Goal: Task Accomplishment & Management: Use online tool/utility

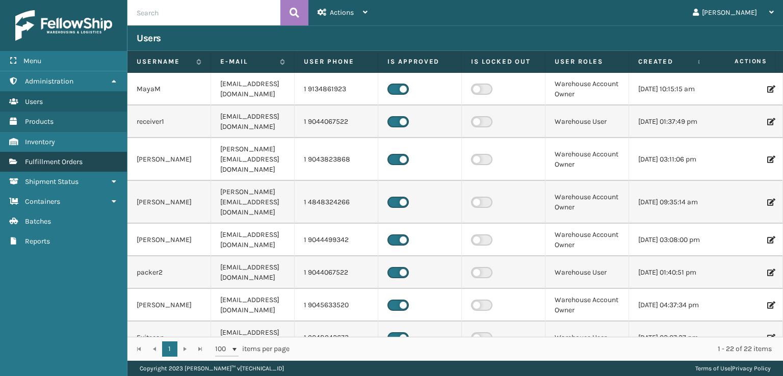
click at [54, 159] on span "Fulfillment Orders" at bounding box center [54, 162] width 58 height 9
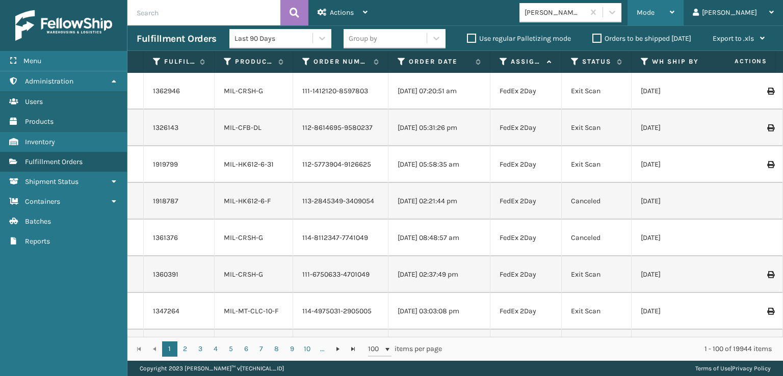
click at [655, 15] on span "Mode" at bounding box center [646, 12] width 18 height 9
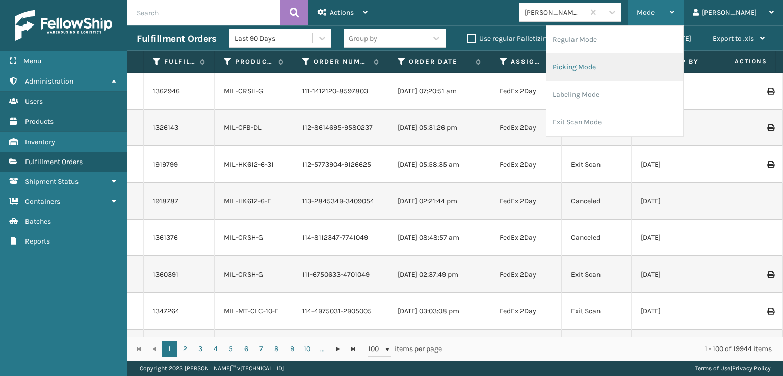
click at [616, 67] on li "Picking Mode" at bounding box center [615, 68] width 137 height 28
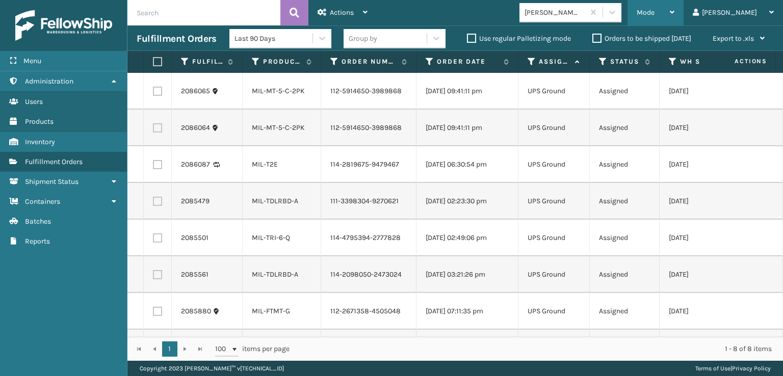
click at [655, 12] on span "Mode" at bounding box center [646, 12] width 18 height 9
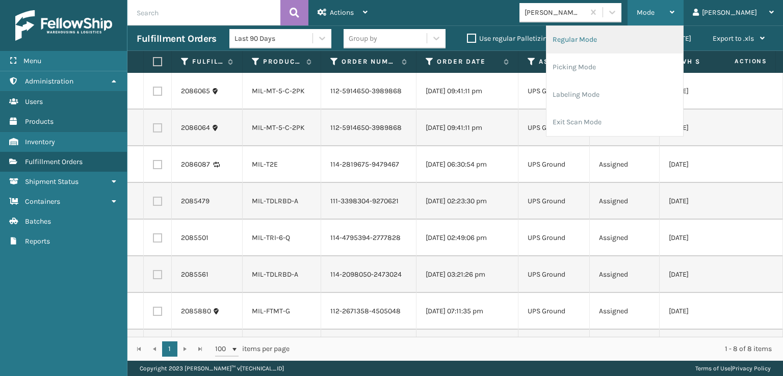
click at [605, 39] on li "Regular Mode" at bounding box center [615, 40] width 137 height 28
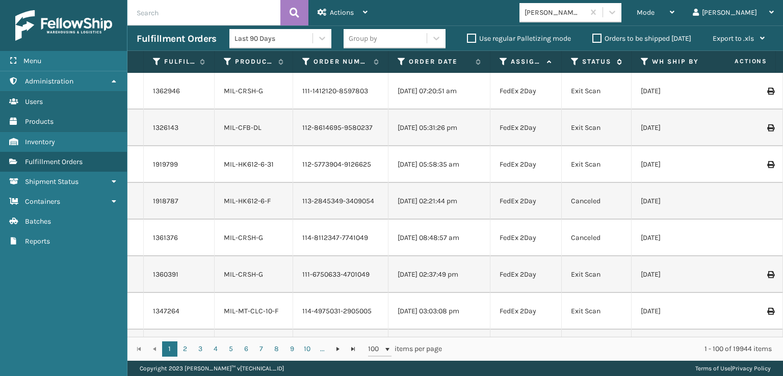
click at [576, 60] on icon at bounding box center [575, 61] width 8 height 9
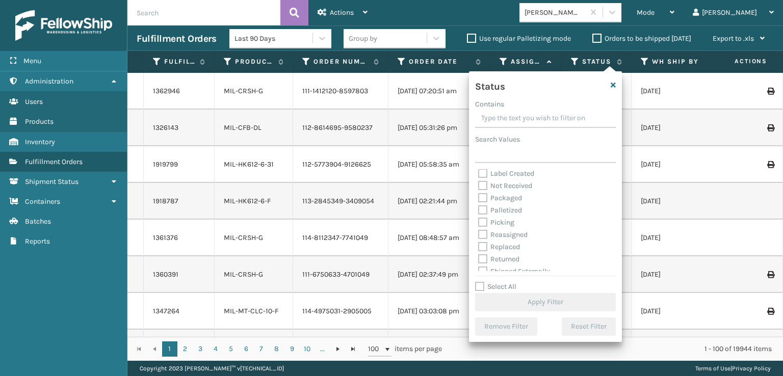
scroll to position [51, 0]
click at [483, 220] on label "Picking" at bounding box center [496, 222] width 36 height 9
click at [479, 220] on input "Picking" at bounding box center [478, 219] width 1 height 7
checkbox input "true"
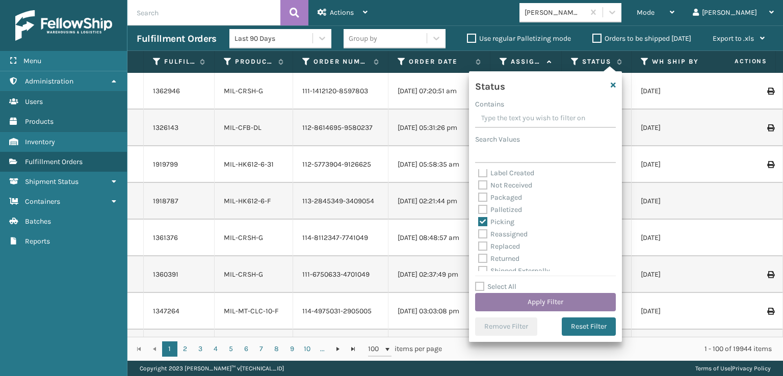
click at [520, 298] on button "Apply Filter" at bounding box center [545, 302] width 141 height 18
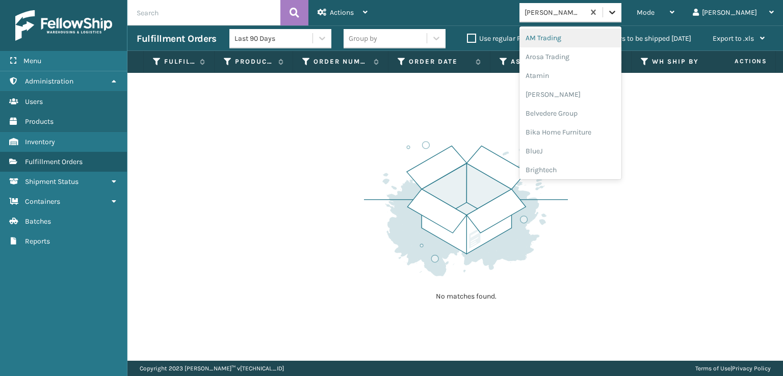
click at [618, 14] on icon at bounding box center [612, 12] width 10 height 10
click at [579, 131] on div "FoamTex" at bounding box center [571, 130] width 102 height 19
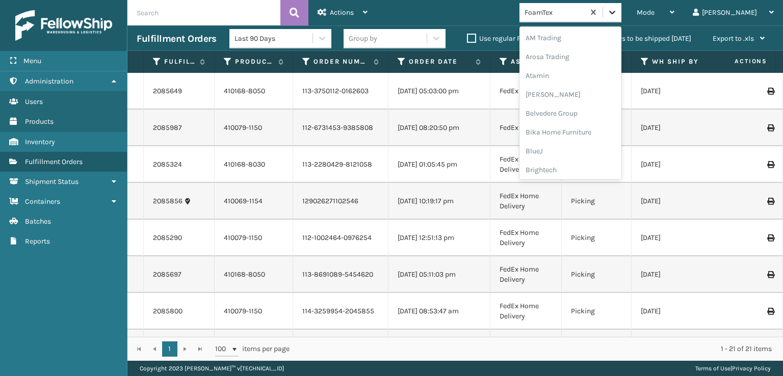
click at [618, 8] on icon at bounding box center [612, 12] width 10 height 10
click at [579, 147] on div "SleepGeekz" at bounding box center [571, 149] width 102 height 19
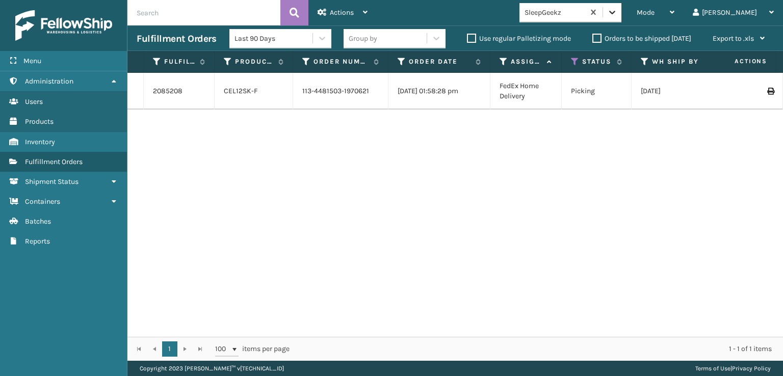
click at [618, 14] on icon at bounding box center [612, 12] width 10 height 10
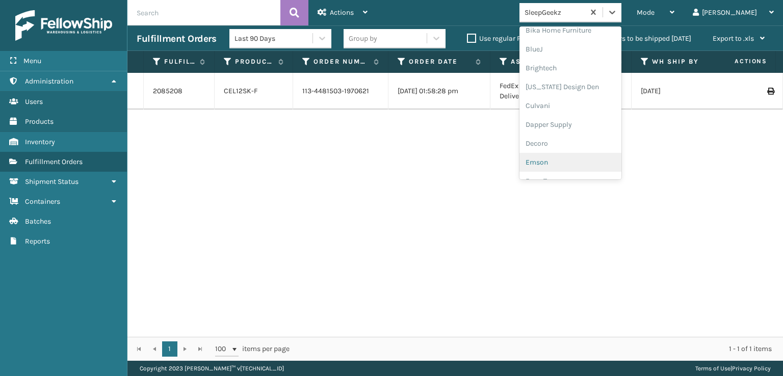
scroll to position [204, 0]
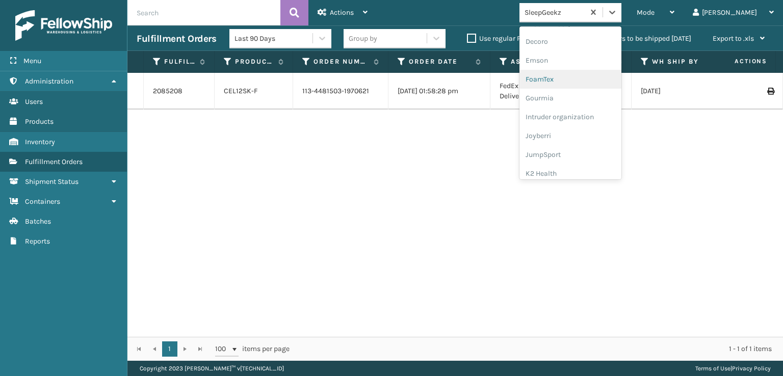
click at [577, 78] on div "FoamTex" at bounding box center [571, 79] width 102 height 19
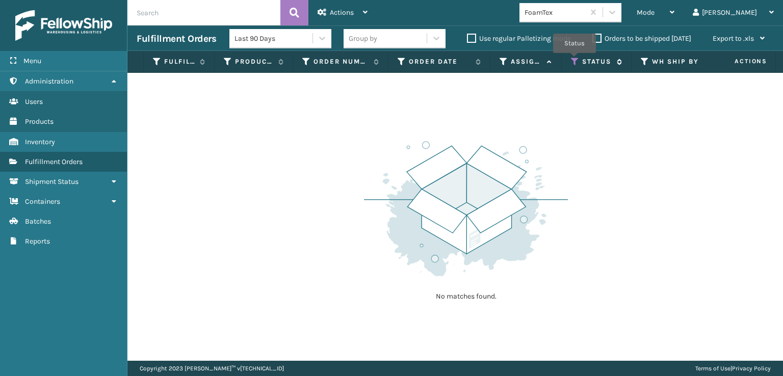
click at [575, 60] on icon at bounding box center [575, 61] width 8 height 9
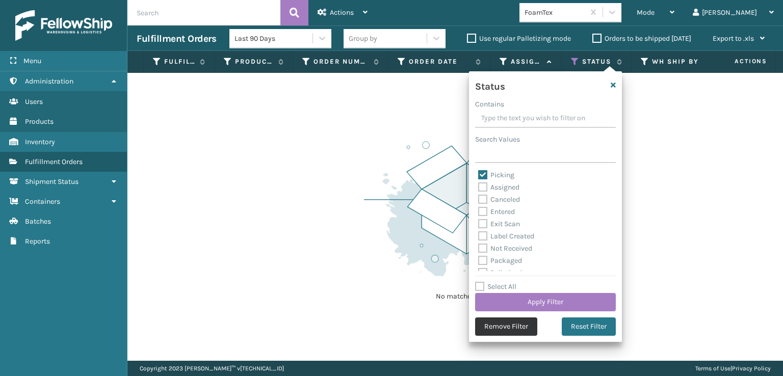
click at [500, 327] on button "Remove Filter" at bounding box center [506, 327] width 62 height 18
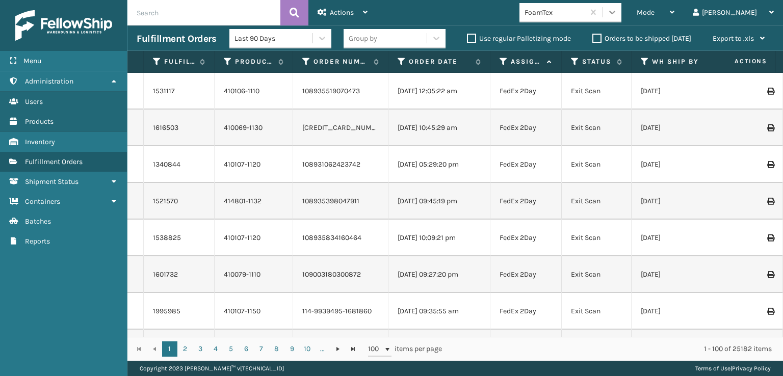
click at [618, 9] on icon at bounding box center [612, 12] width 10 height 10
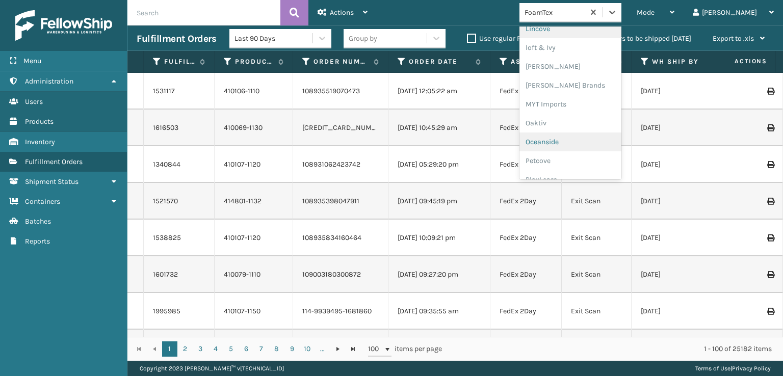
scroll to position [511, 0]
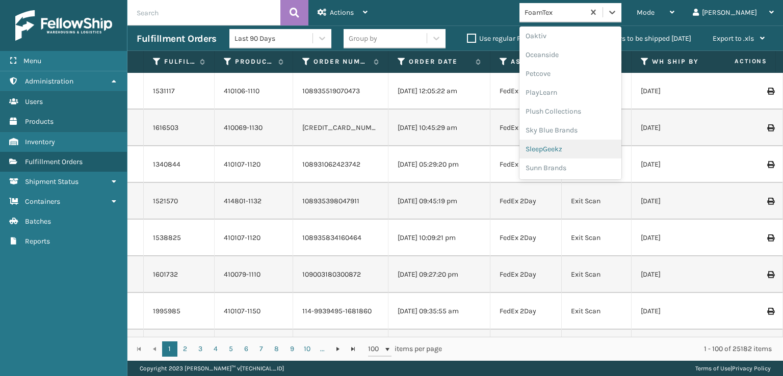
click at [579, 149] on div "SleepGeekz" at bounding box center [571, 149] width 102 height 19
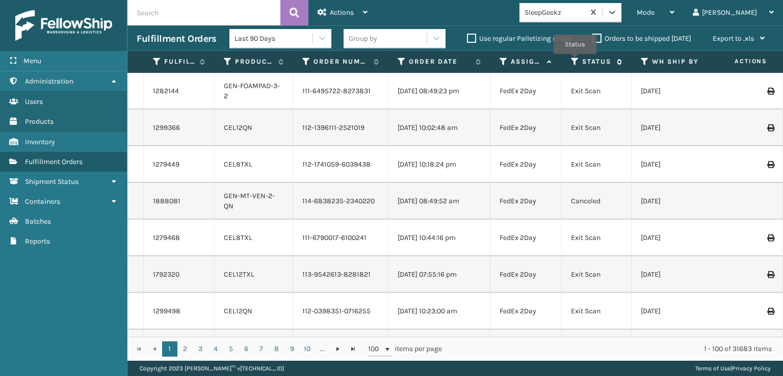
click at [575, 61] on icon at bounding box center [575, 61] width 8 height 9
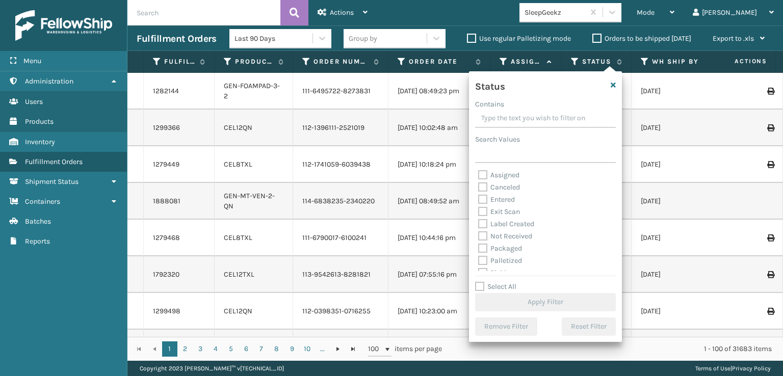
click at [512, 0] on div "Mode Regular Mode Picking Mode Labeling Mode Exit Scan Mode SleepGeekz [PERSON_…" at bounding box center [580, 12] width 406 height 25
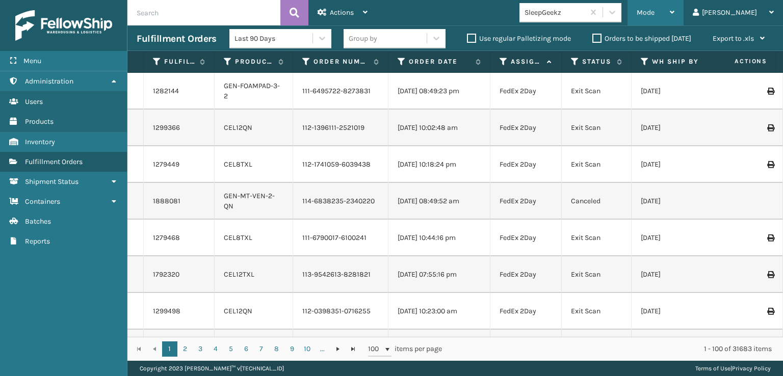
click at [675, 19] on div "Mode" at bounding box center [656, 12] width 38 height 25
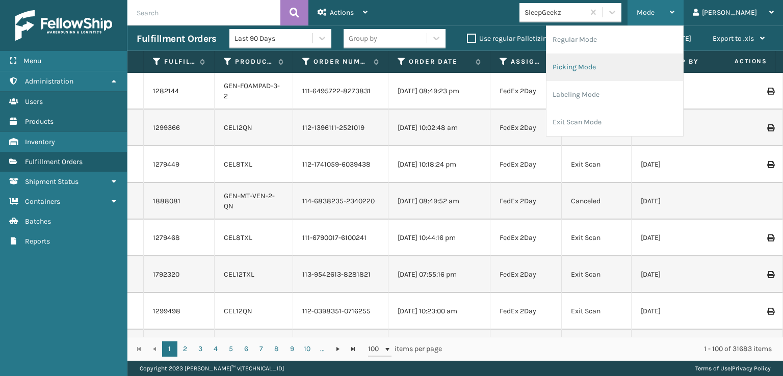
click at [617, 68] on li "Picking Mode" at bounding box center [615, 68] width 137 height 28
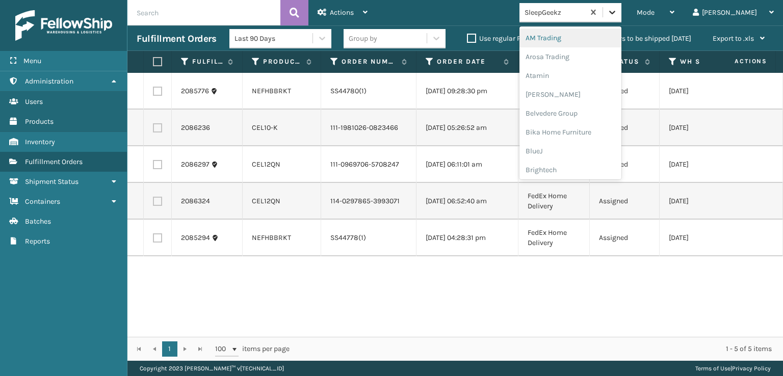
click at [616, 13] on icon at bounding box center [612, 13] width 6 height 4
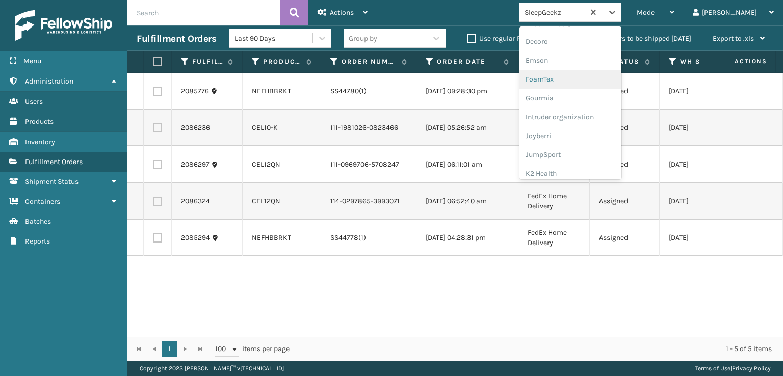
click at [586, 79] on div "FoamTex" at bounding box center [571, 79] width 102 height 19
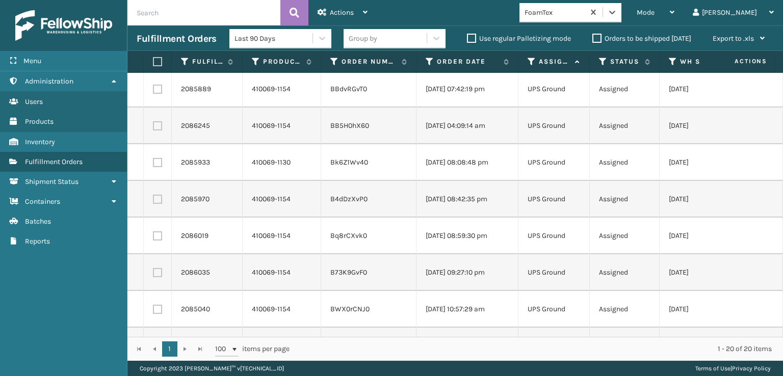
scroll to position [0, 0]
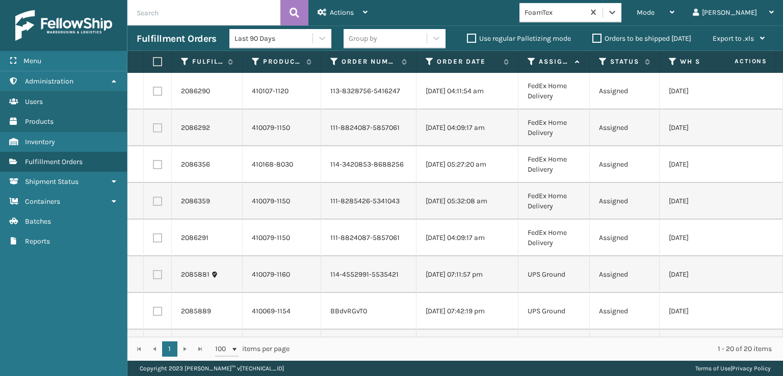
click at [157, 61] on label at bounding box center [156, 61] width 6 height 9
click at [153, 61] on input "checkbox" at bounding box center [153, 62] width 1 height 7
checkbox input "true"
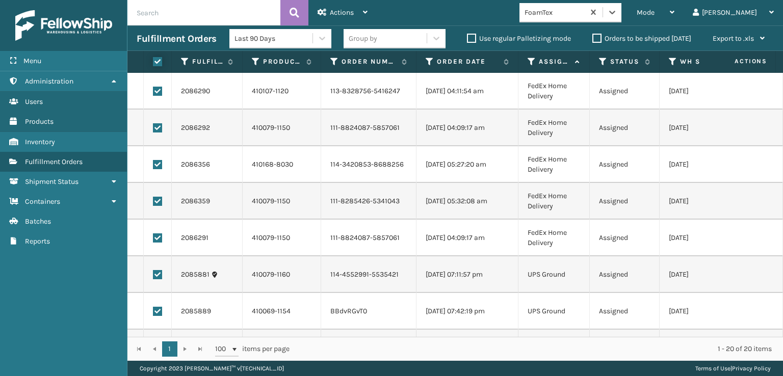
checkbox input "true"
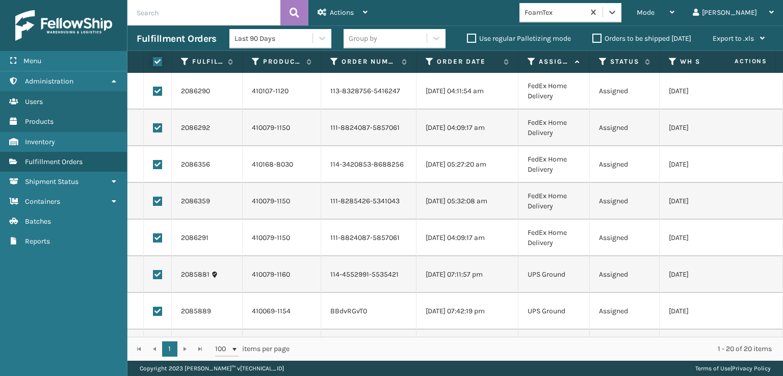
checkbox input "true"
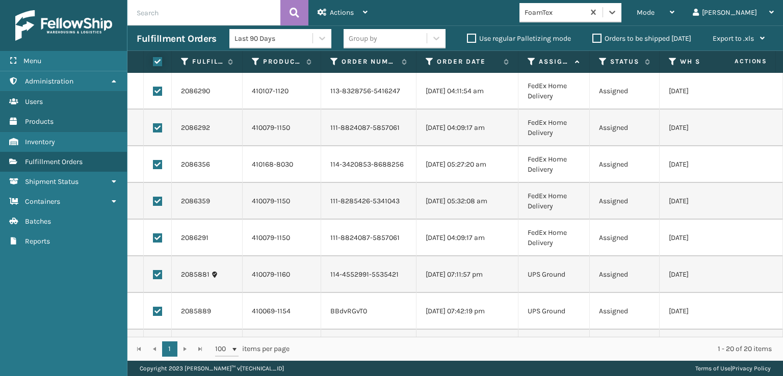
checkbox input "true"
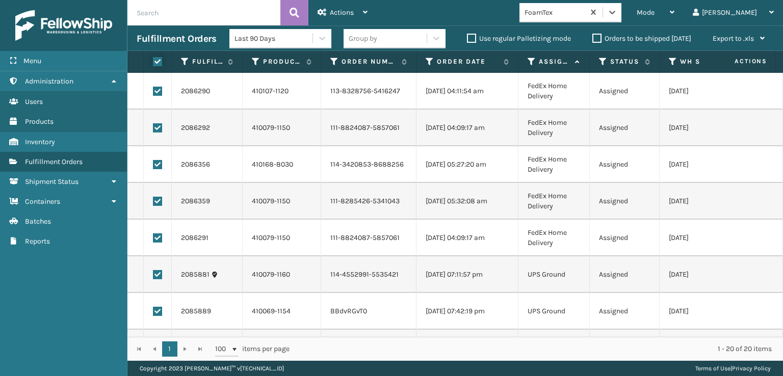
checkbox input "true"
click at [160, 238] on label at bounding box center [157, 238] width 9 height 9
click at [153, 238] on input "checkbox" at bounding box center [153, 237] width 1 height 7
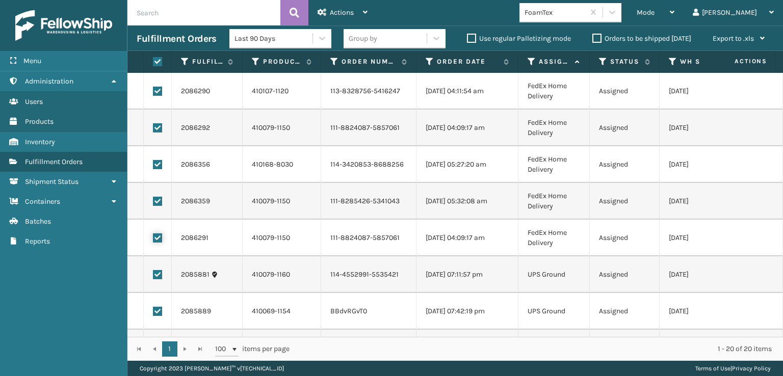
checkbox input "false"
click at [157, 237] on label at bounding box center [157, 238] width 9 height 9
click at [153, 237] on input "checkbox" at bounding box center [153, 237] width 1 height 7
checkbox input "true"
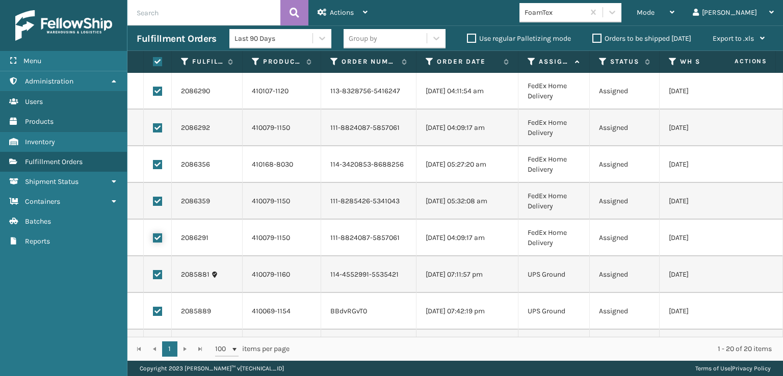
checkbox input "true"
click at [334, 16] on span "Actions" at bounding box center [342, 12] width 24 height 9
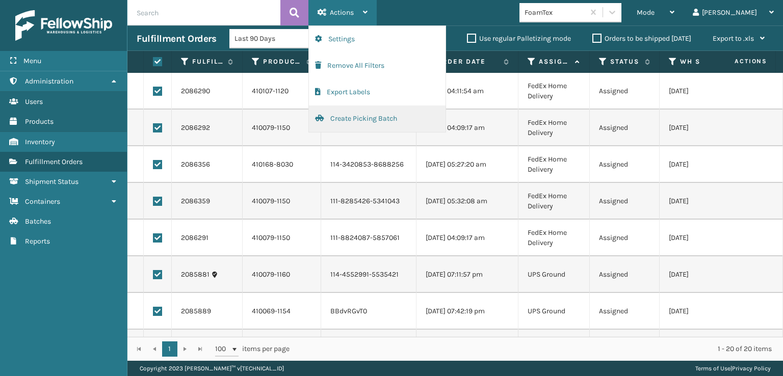
click at [350, 119] on button "Create Picking Batch" at bounding box center [377, 119] width 137 height 27
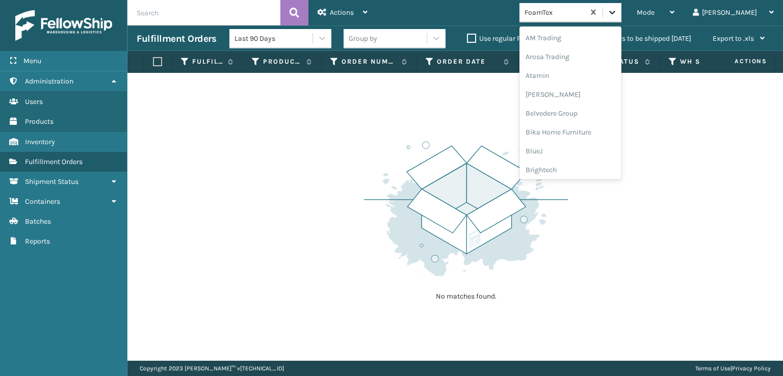
click at [616, 12] on icon at bounding box center [612, 13] width 6 height 4
click at [579, 84] on div "[PERSON_NAME] Brands" at bounding box center [571, 85] width 102 height 19
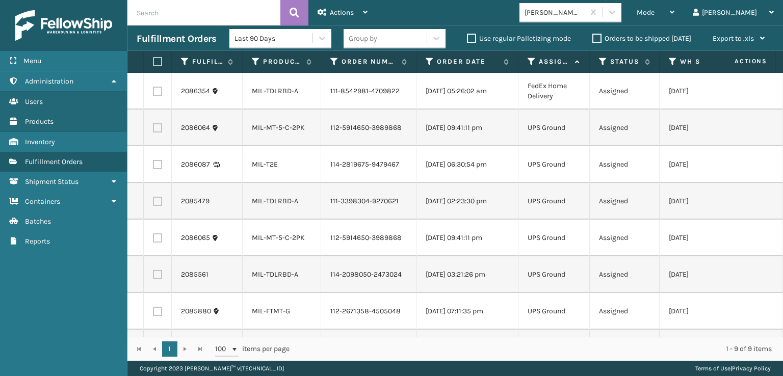
click at [158, 63] on label at bounding box center [156, 61] width 6 height 9
click at [153, 63] on input "checkbox" at bounding box center [153, 62] width 1 height 7
checkbox input "true"
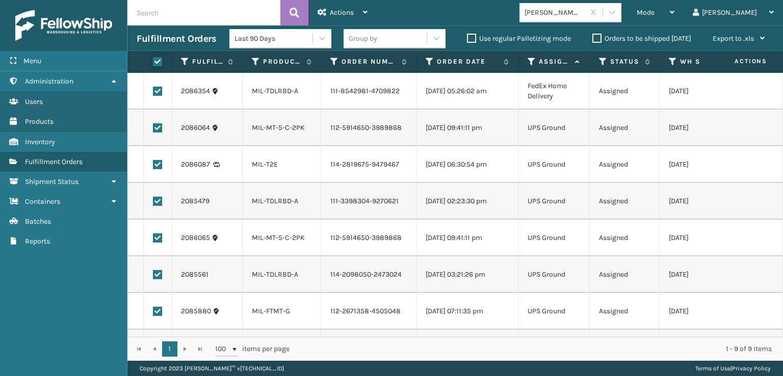
checkbox input "true"
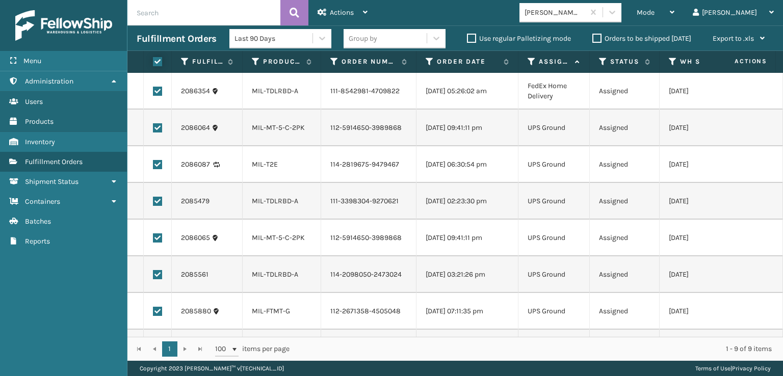
checkbox input "true"
click at [158, 93] on label at bounding box center [157, 91] width 9 height 9
click at [153, 93] on input "checkbox" at bounding box center [153, 90] width 1 height 7
checkbox input "false"
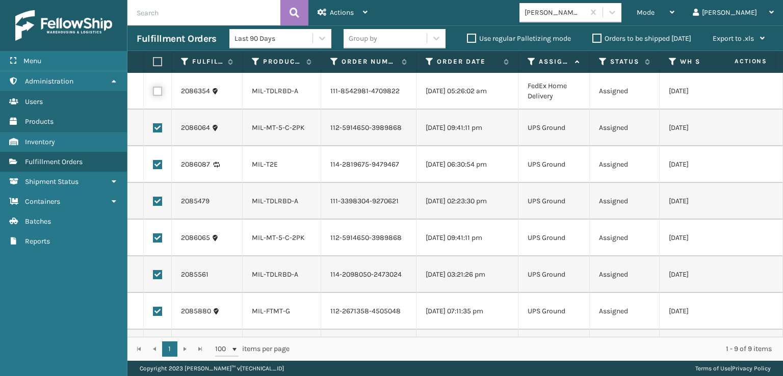
checkbox input "false"
click at [345, 12] on span "Actions" at bounding box center [342, 12] width 24 height 9
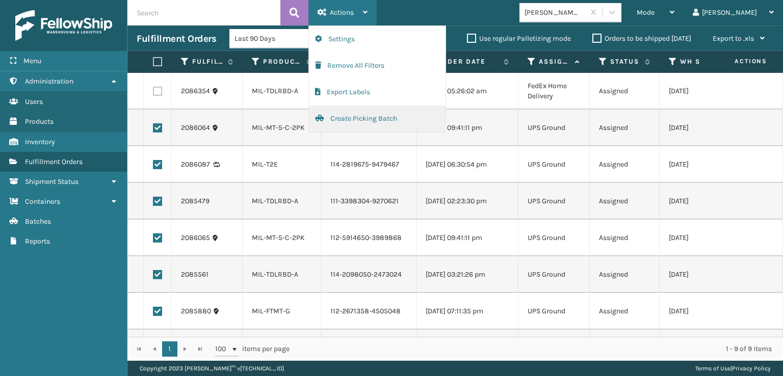
click at [346, 121] on button "Create Picking Batch" at bounding box center [377, 119] width 137 height 27
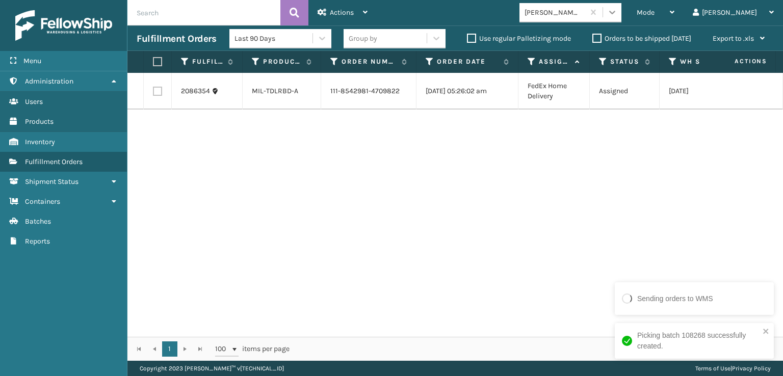
click at [618, 15] on icon at bounding box center [612, 12] width 10 height 10
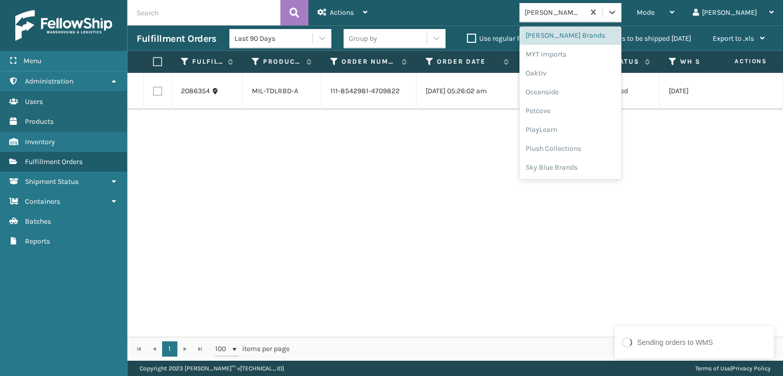
scroll to position [475, 0]
click at [582, 147] on div "Plush Collections" at bounding box center [571, 147] width 102 height 19
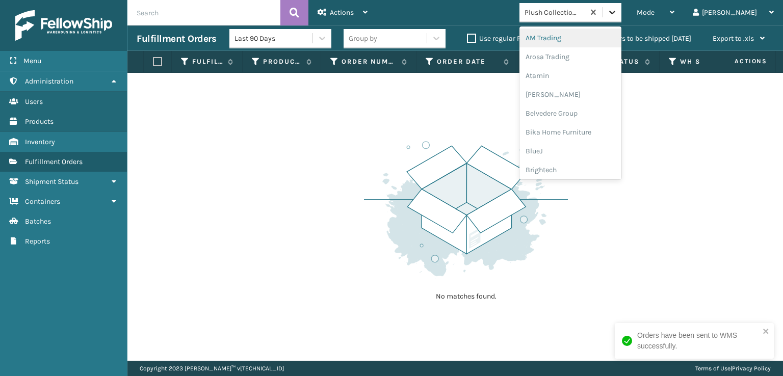
click at [618, 9] on icon at bounding box center [612, 12] width 10 height 10
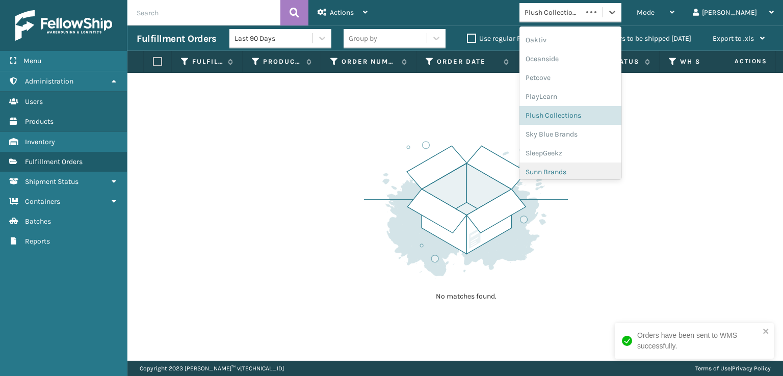
scroll to position [511, 0]
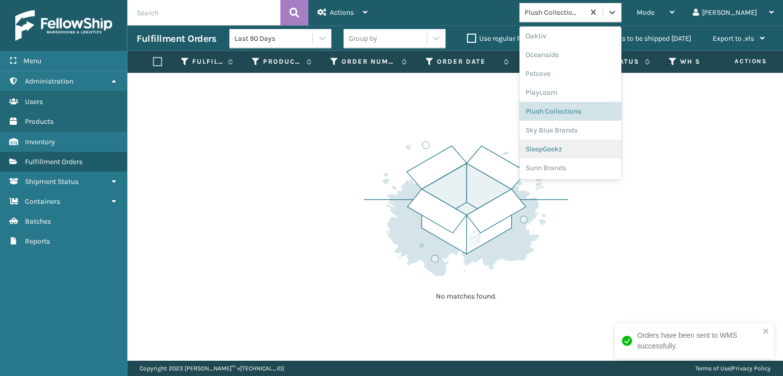
click at [584, 149] on div "SleepGeekz" at bounding box center [571, 149] width 102 height 19
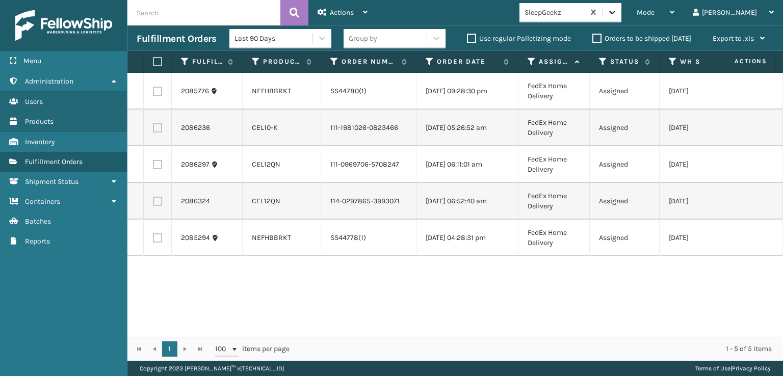
click at [618, 11] on icon at bounding box center [612, 12] width 10 height 10
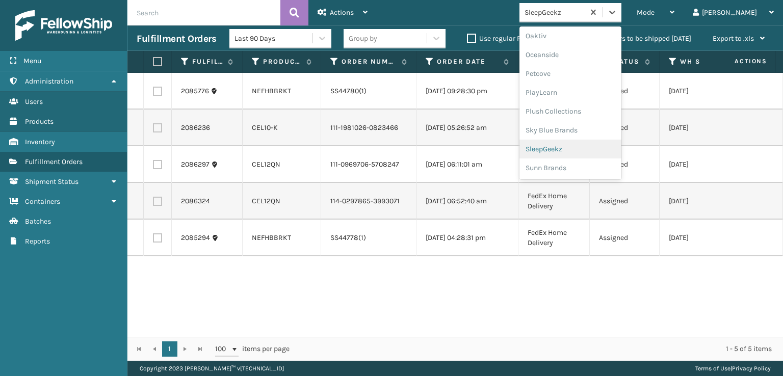
click at [583, 149] on div "SleepGeekz" at bounding box center [571, 149] width 102 height 19
click at [618, 12] on icon at bounding box center [612, 12] width 10 height 10
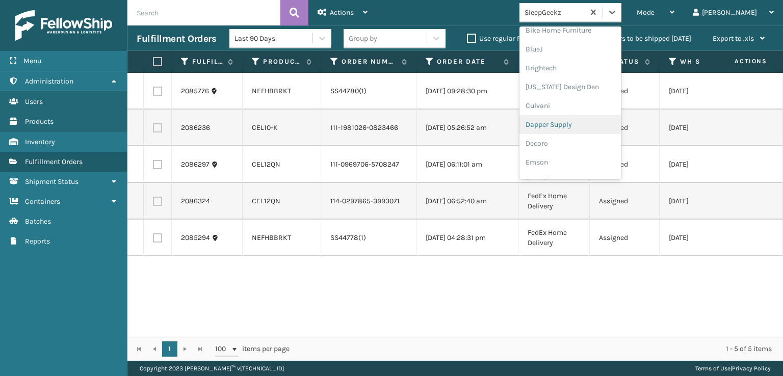
scroll to position [153, 0]
click at [586, 129] on div "FoamTex" at bounding box center [571, 130] width 102 height 19
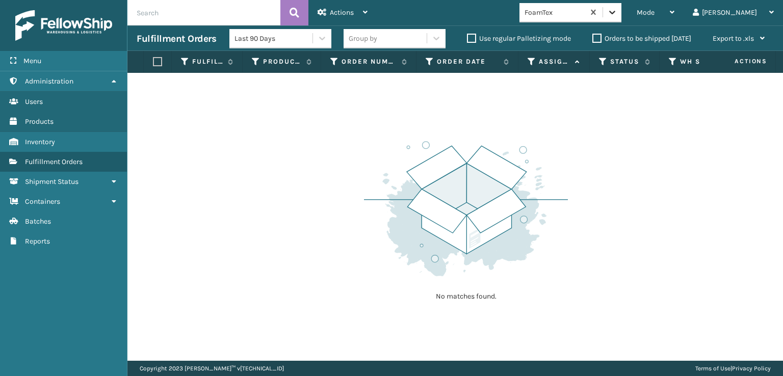
click at [618, 9] on icon at bounding box center [612, 12] width 10 height 10
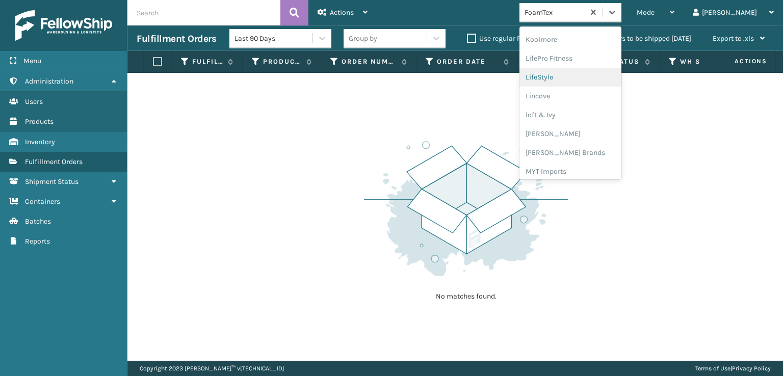
scroll to position [373, 0]
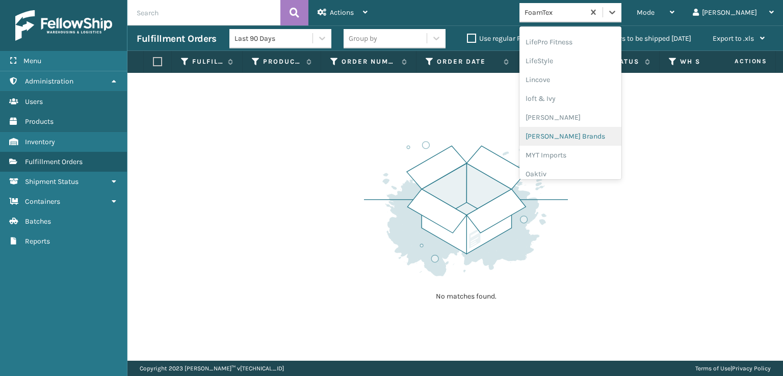
click at [591, 136] on div "[PERSON_NAME] Brands" at bounding box center [571, 136] width 102 height 19
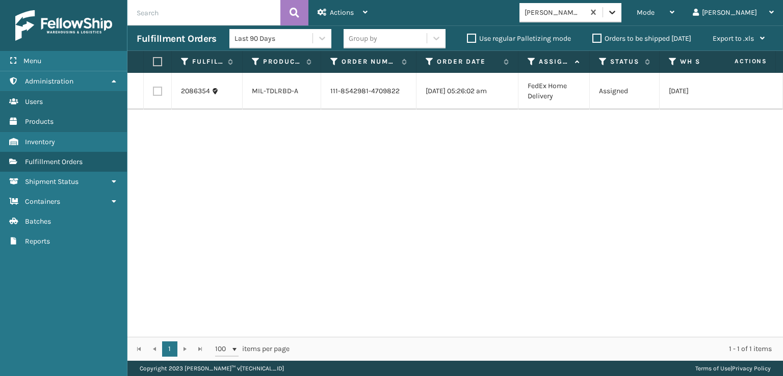
drag, startPoint x: 654, startPoint y: 11, endPoint x: 653, endPoint y: 16, distance: 5.8
click at [618, 11] on icon at bounding box center [612, 12] width 10 height 10
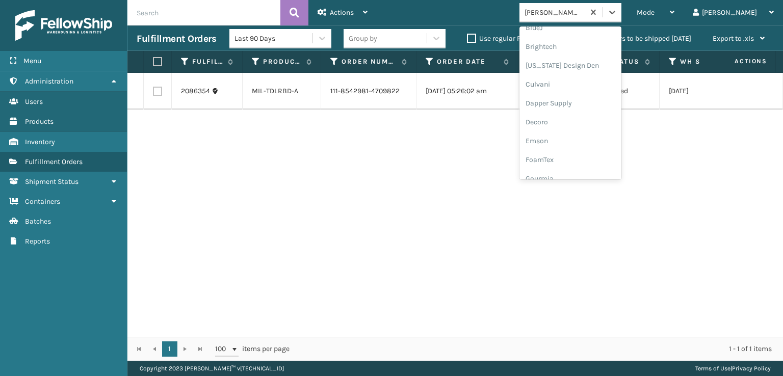
scroll to position [153, 0]
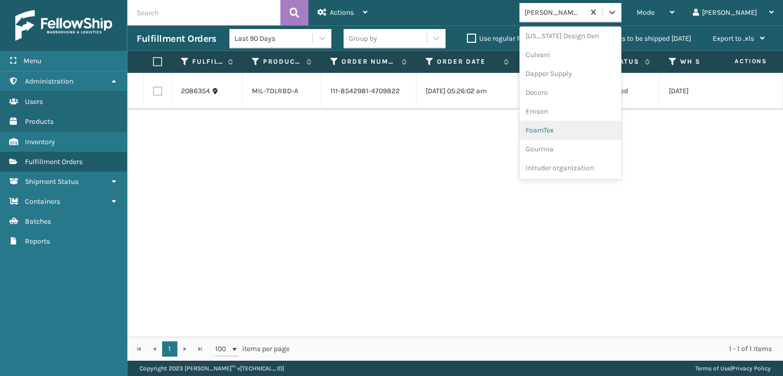
click at [583, 126] on div "FoamTex" at bounding box center [571, 130] width 102 height 19
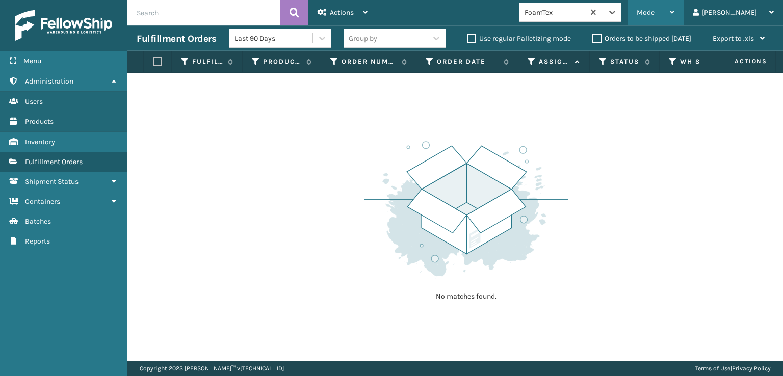
click at [655, 10] on span "Mode" at bounding box center [646, 12] width 18 height 9
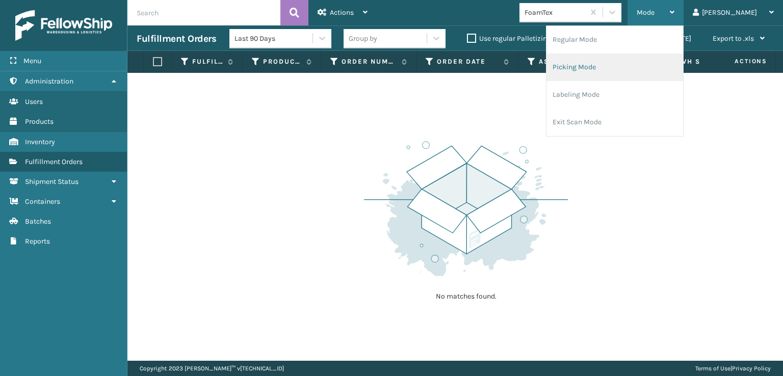
click at [604, 64] on li "Picking Mode" at bounding box center [615, 68] width 137 height 28
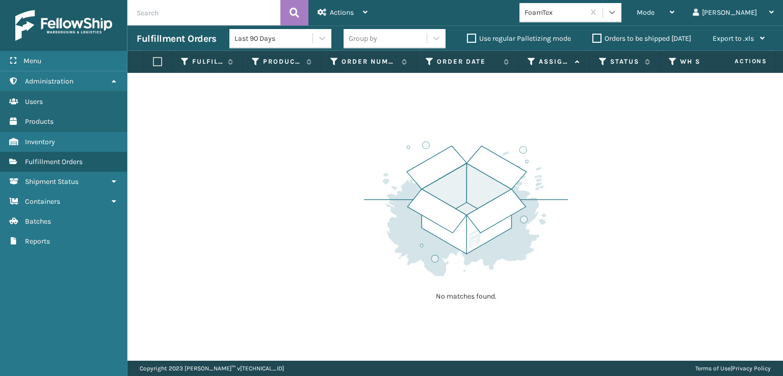
click at [618, 11] on icon at bounding box center [612, 12] width 10 height 10
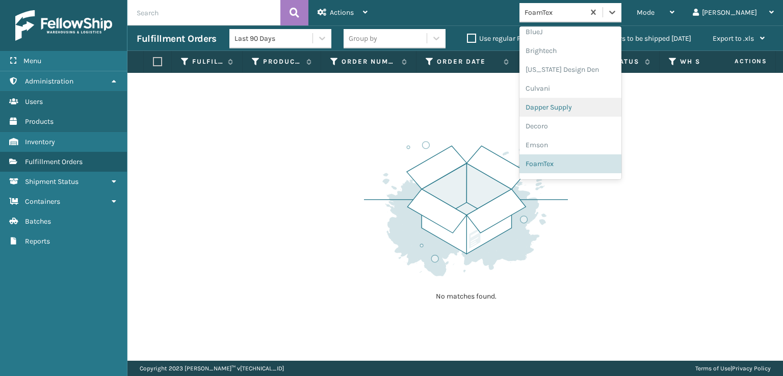
scroll to position [170, 0]
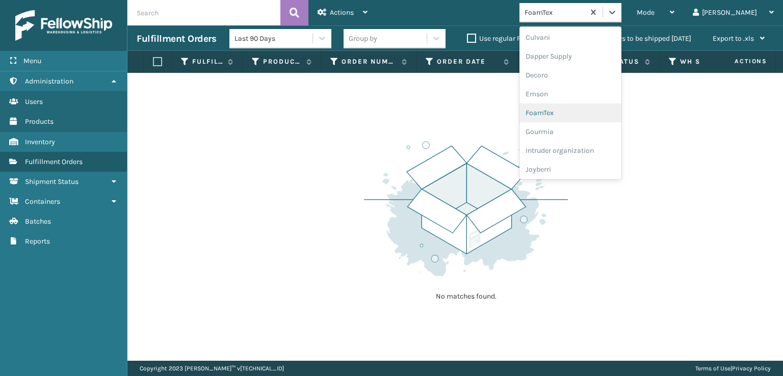
click at [587, 112] on div "FoamTex" at bounding box center [571, 113] width 102 height 19
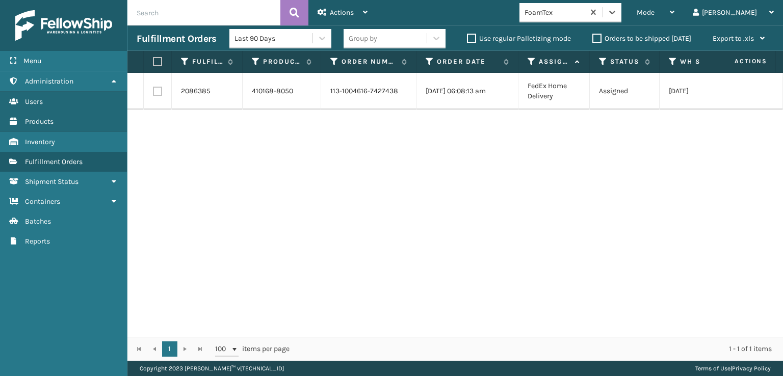
click at [156, 89] on label at bounding box center [157, 91] width 9 height 9
click at [153, 89] on input "checkbox" at bounding box center [153, 90] width 1 height 7
checkbox input "true"
click at [349, 3] on div "Actions" at bounding box center [343, 12] width 50 height 25
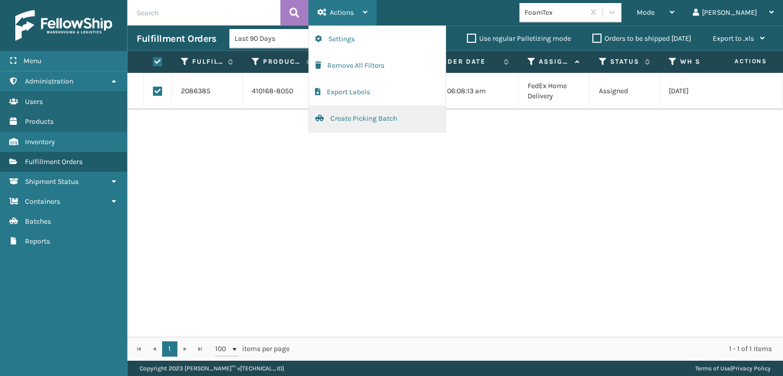
click at [342, 114] on button "Create Picking Batch" at bounding box center [377, 119] width 137 height 27
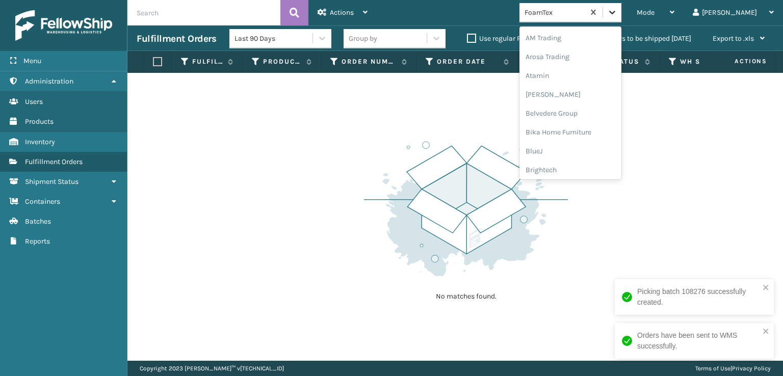
click at [618, 12] on icon at bounding box center [612, 12] width 10 height 10
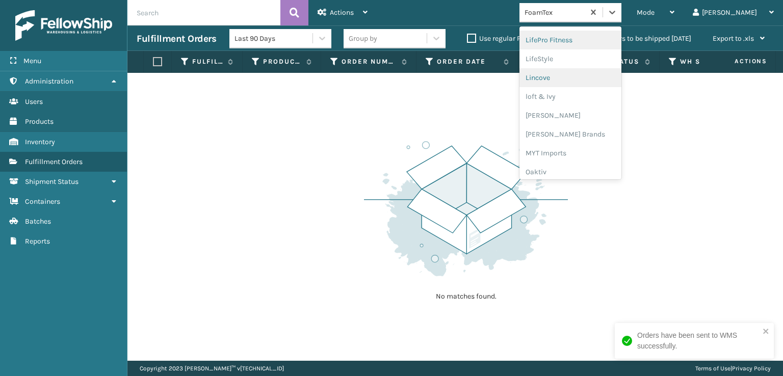
scroll to position [424, 0]
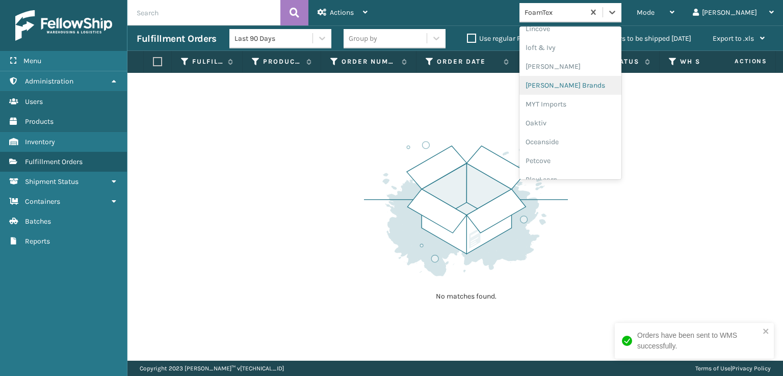
click at [579, 85] on div "[PERSON_NAME] Brands" at bounding box center [571, 85] width 102 height 19
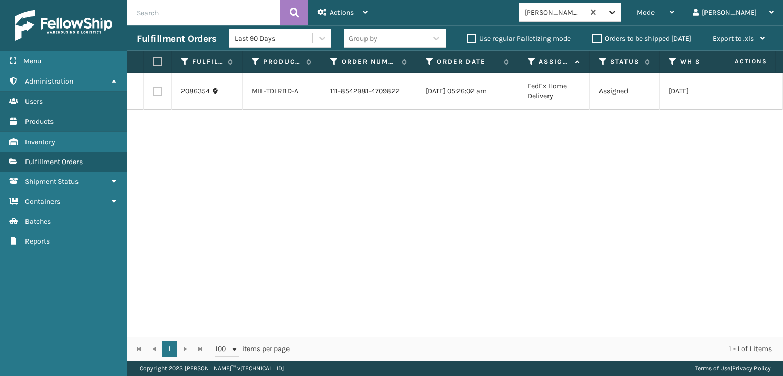
click at [618, 12] on icon at bounding box center [612, 12] width 10 height 10
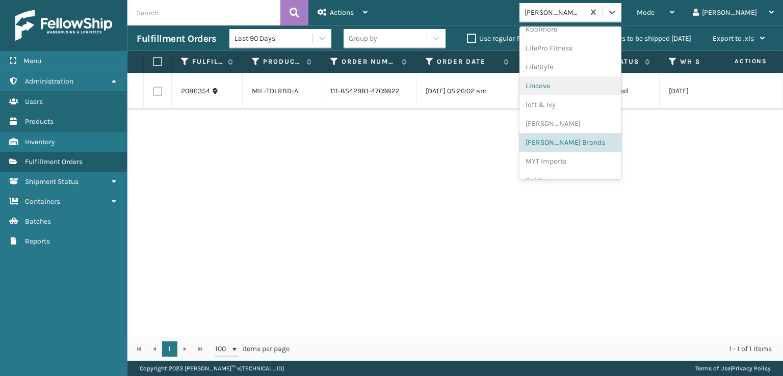
scroll to position [475, 0]
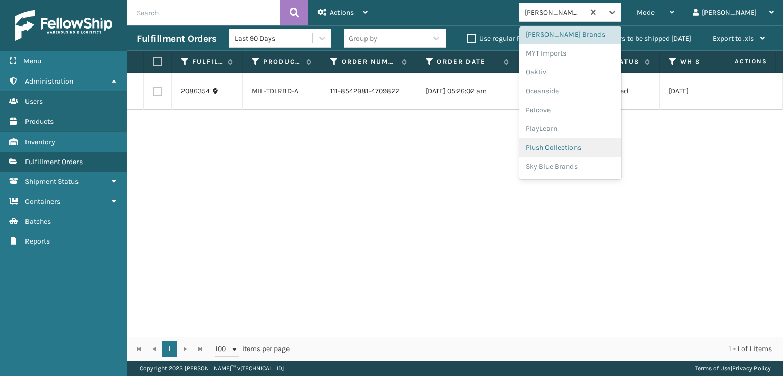
click at [584, 147] on div "Plush Collections" at bounding box center [571, 147] width 102 height 19
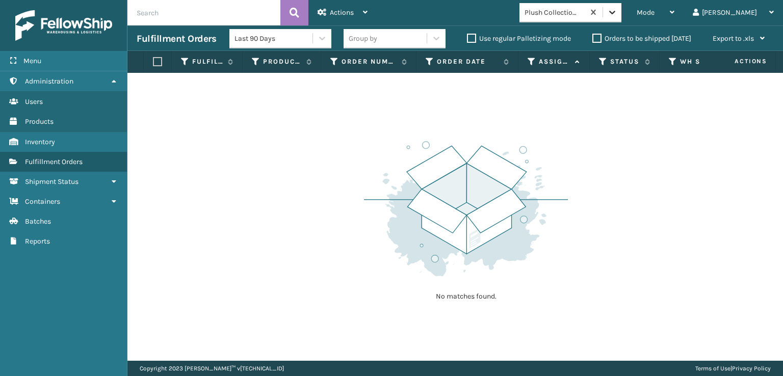
click at [618, 8] on icon at bounding box center [612, 12] width 10 height 10
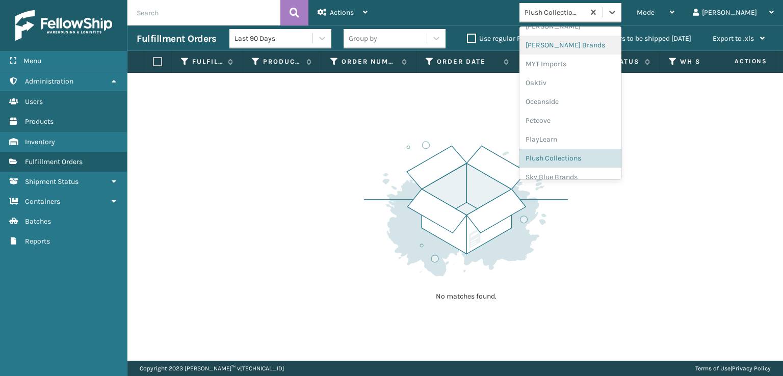
scroll to position [511, 0]
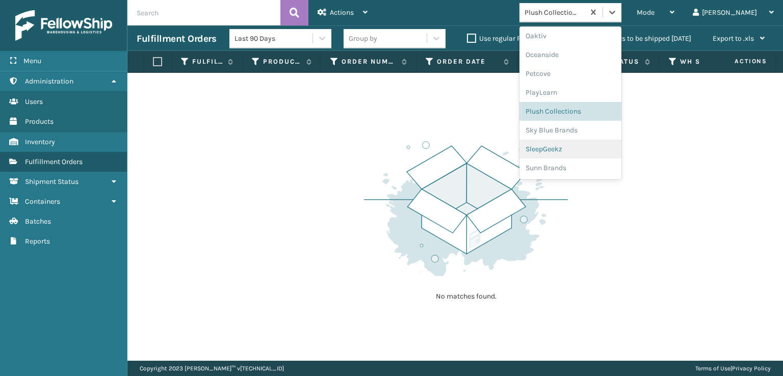
click at [583, 149] on div "SleepGeekz" at bounding box center [571, 149] width 102 height 19
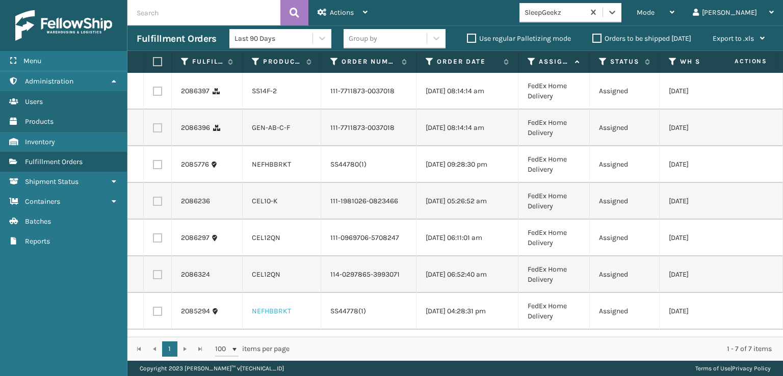
scroll to position [0, 0]
click at [159, 94] on label at bounding box center [157, 91] width 9 height 9
click at [153, 93] on input "checkbox" at bounding box center [153, 90] width 1 height 7
checkbox input "true"
click at [163, 136] on td at bounding box center [158, 128] width 28 height 37
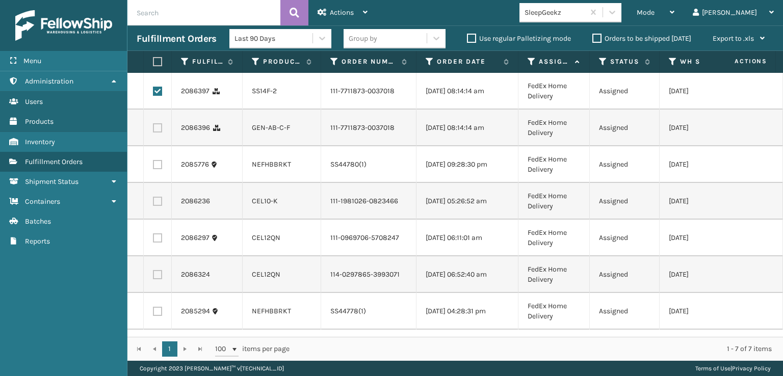
click at [155, 133] on label at bounding box center [157, 127] width 9 height 9
click at [153, 130] on input "checkbox" at bounding box center [153, 126] width 1 height 7
checkbox input "true"
click at [158, 206] on label at bounding box center [157, 201] width 9 height 9
click at [153, 203] on input "checkbox" at bounding box center [153, 200] width 1 height 7
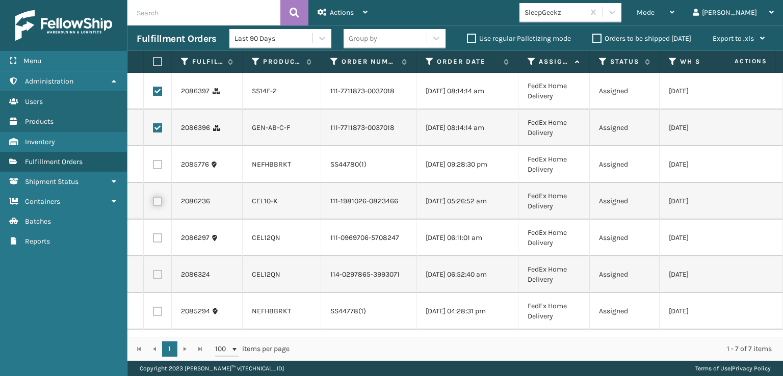
checkbox input "true"
click at [158, 243] on label at bounding box center [157, 238] width 9 height 9
click at [153, 240] on input "checkbox" at bounding box center [153, 237] width 1 height 7
checkbox input "true"
click at [161, 279] on label at bounding box center [157, 274] width 9 height 9
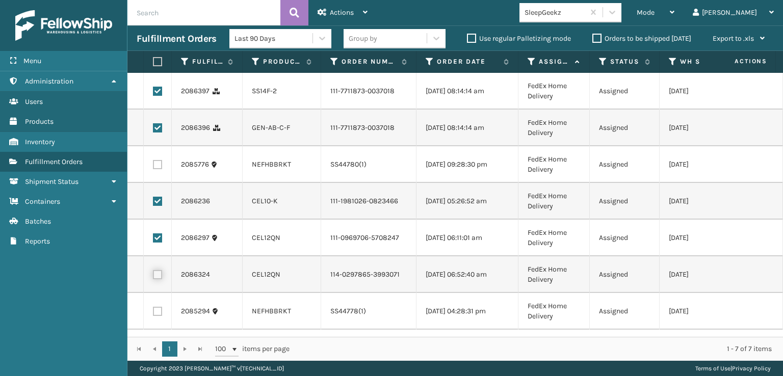
click at [153, 277] on input "checkbox" at bounding box center [153, 273] width 1 height 7
checkbox input "true"
click at [335, 4] on div "Actions" at bounding box center [343, 12] width 50 height 25
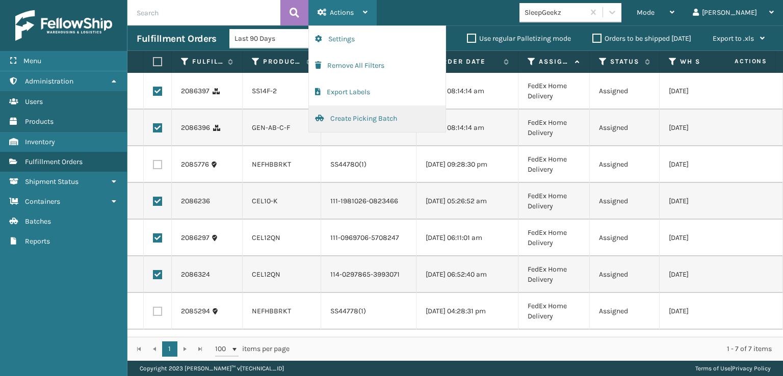
click at [341, 117] on button "Create Picking Batch" at bounding box center [377, 119] width 137 height 27
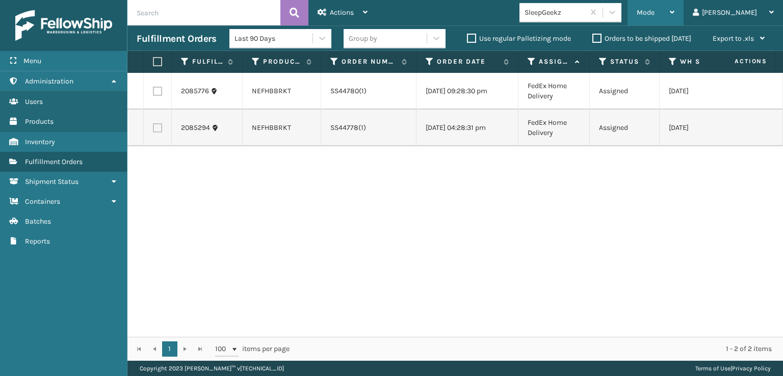
click at [655, 13] on span "Mode" at bounding box center [646, 12] width 18 height 9
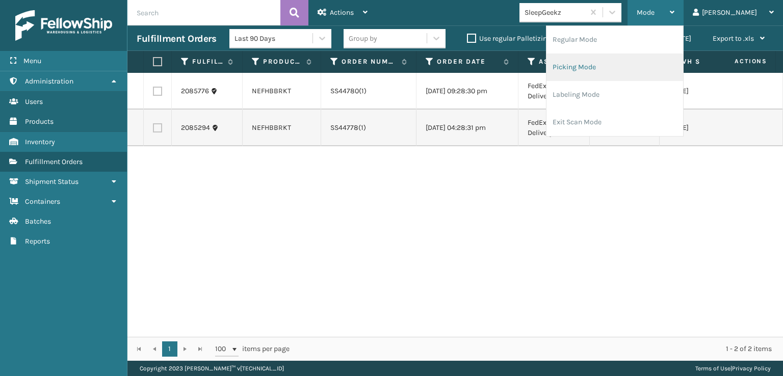
click at [608, 63] on li "Picking Mode" at bounding box center [615, 68] width 137 height 28
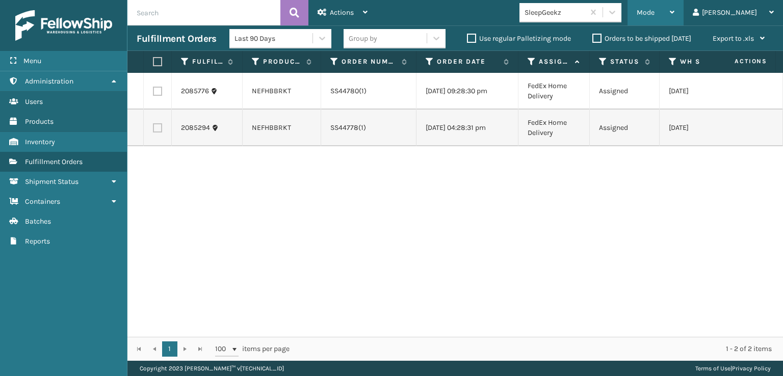
click at [655, 13] on span "Mode" at bounding box center [646, 12] width 18 height 9
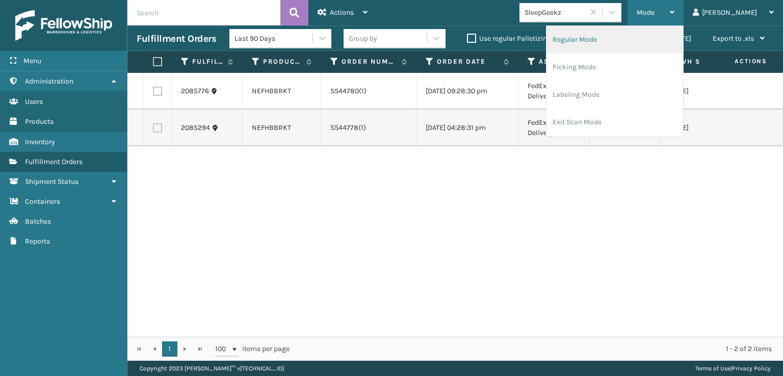
click at [602, 37] on li "Regular Mode" at bounding box center [615, 40] width 137 height 28
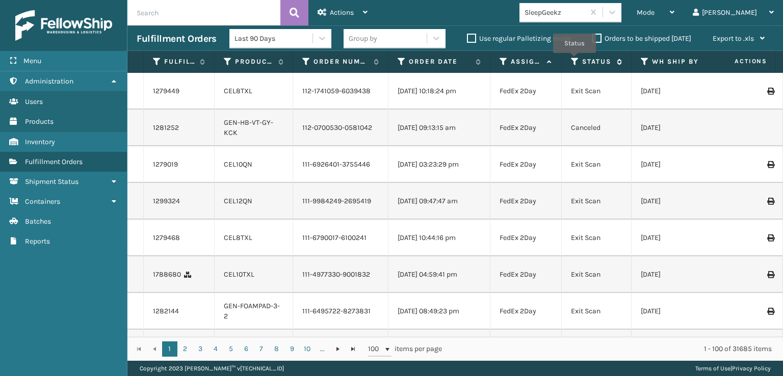
click at [575, 60] on icon at bounding box center [575, 61] width 8 height 9
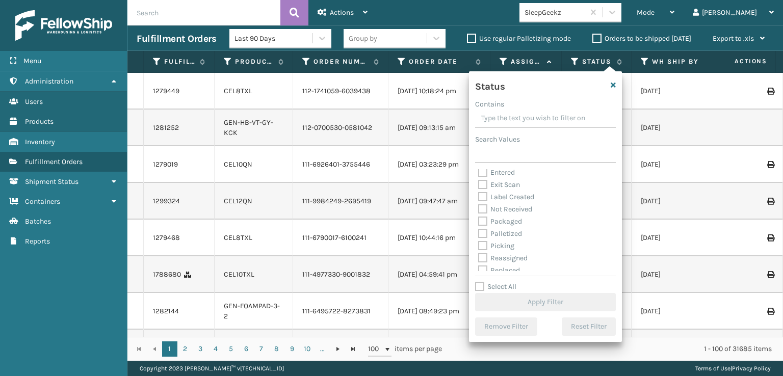
scroll to position [51, 0]
click at [483, 224] on label "Picking" at bounding box center [496, 222] width 36 height 9
click at [479, 223] on input "Picking" at bounding box center [478, 219] width 1 height 7
checkbox input "true"
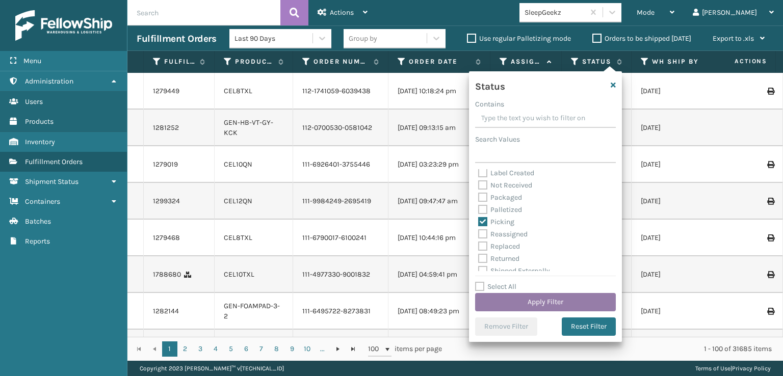
click at [520, 300] on button "Apply Filter" at bounding box center [545, 302] width 141 height 18
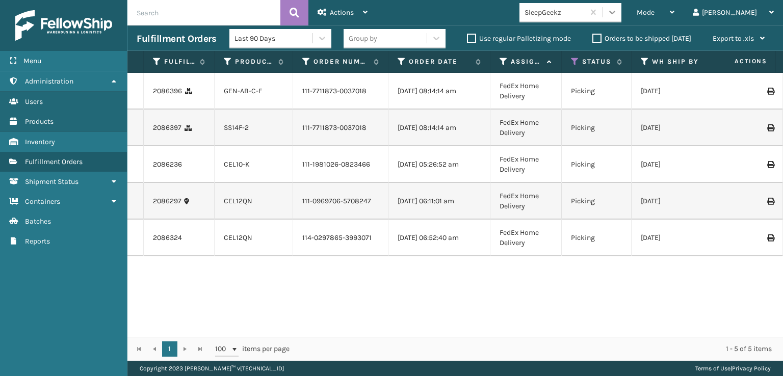
click at [618, 7] on icon at bounding box center [612, 12] width 10 height 10
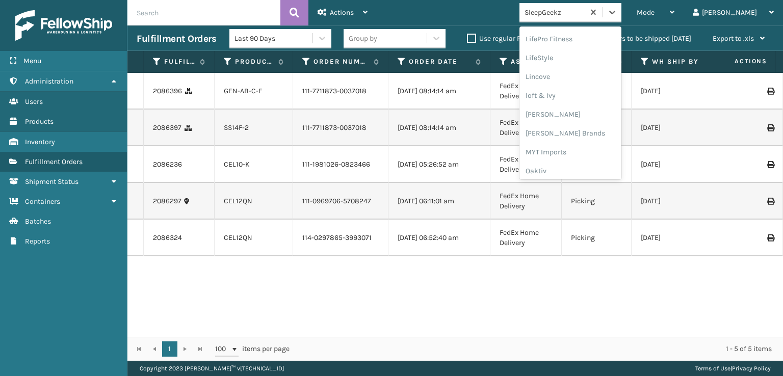
scroll to position [358, 0]
click at [590, 148] on div "[PERSON_NAME] Brands" at bounding box center [571, 151] width 102 height 19
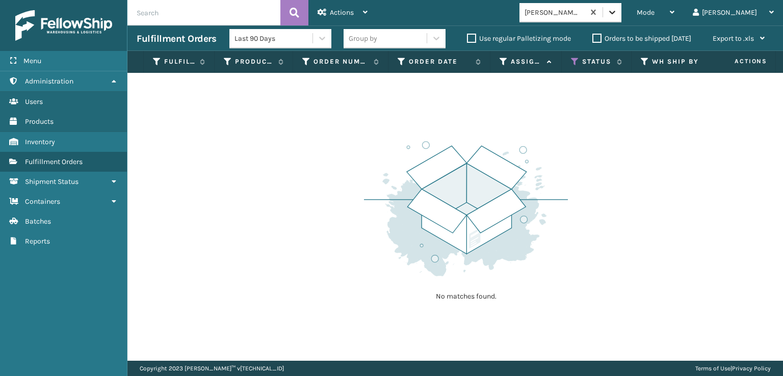
click at [618, 8] on icon at bounding box center [612, 12] width 10 height 10
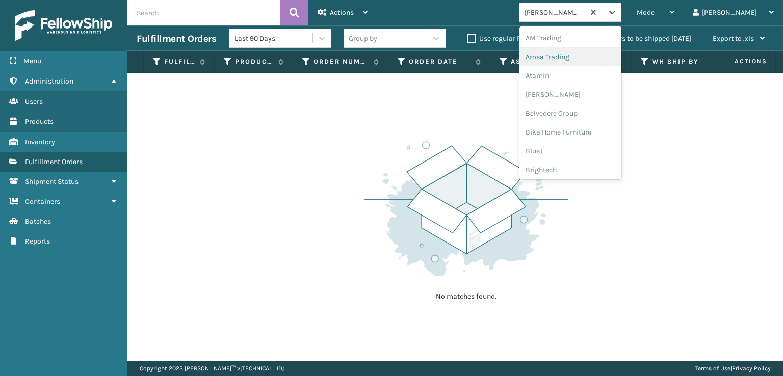
click at [543, 95] on div "No matches found." at bounding box center [455, 217] width 656 height 288
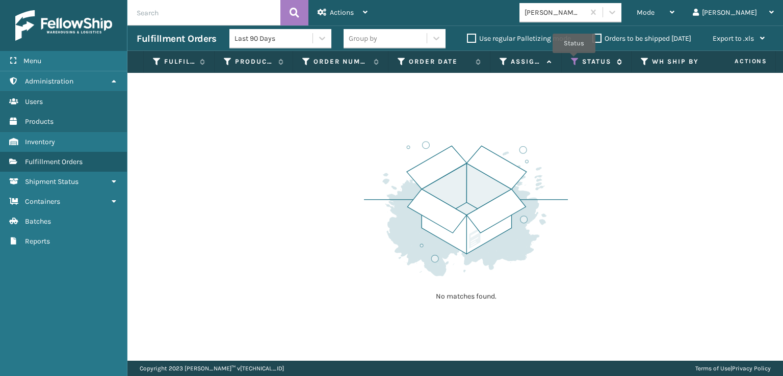
click at [574, 60] on icon at bounding box center [575, 61] width 8 height 9
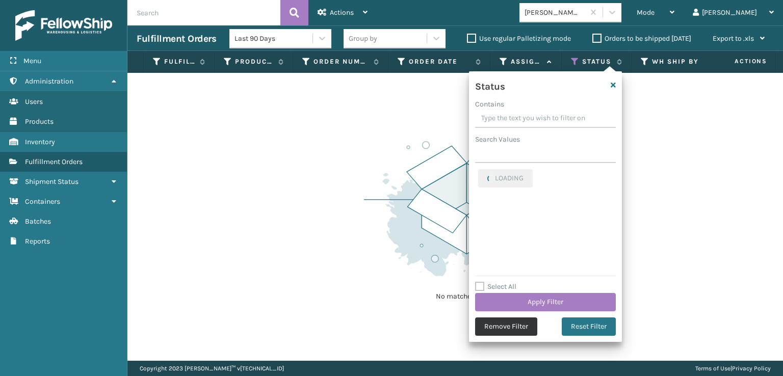
click at [499, 325] on button "Remove Filter" at bounding box center [506, 327] width 62 height 18
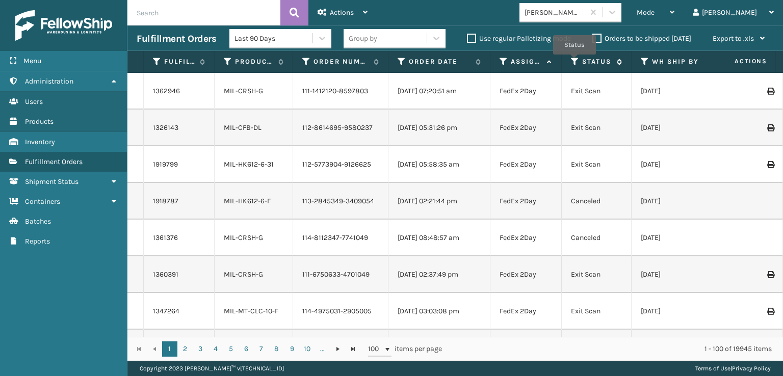
click at [575, 62] on icon at bounding box center [575, 61] width 8 height 9
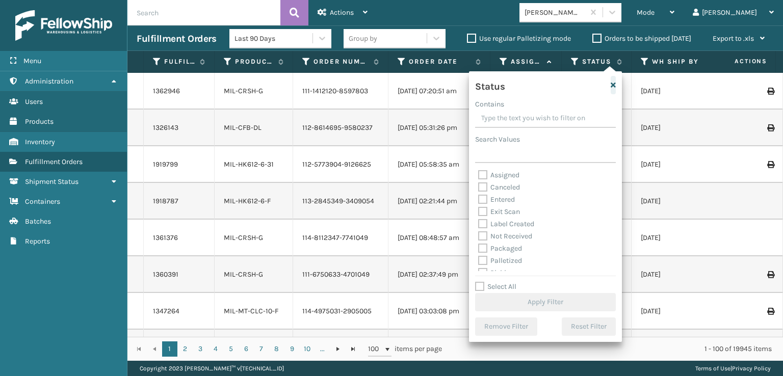
click at [616, 84] on icon "button" at bounding box center [613, 85] width 5 height 7
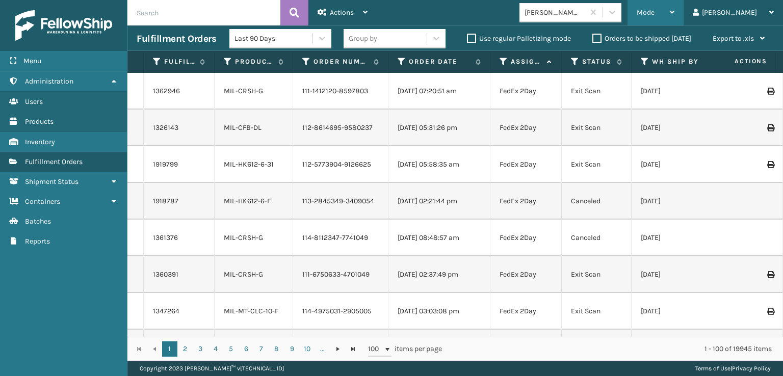
click at [675, 7] on div "Mode" at bounding box center [656, 12] width 38 height 25
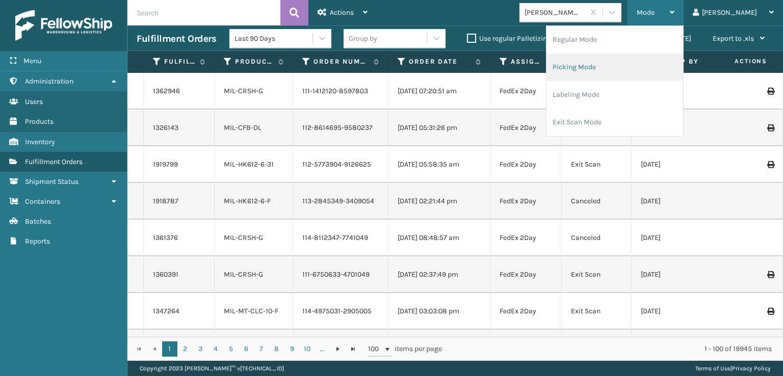
click at [621, 65] on li "Picking Mode" at bounding box center [615, 68] width 137 height 28
